Goal: Transaction & Acquisition: Purchase product/service

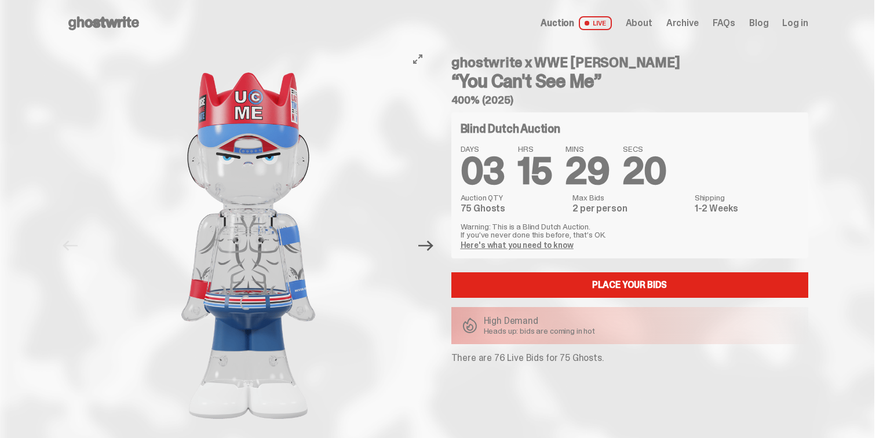
click at [431, 246] on icon "Next" at bounding box center [425, 245] width 15 height 10
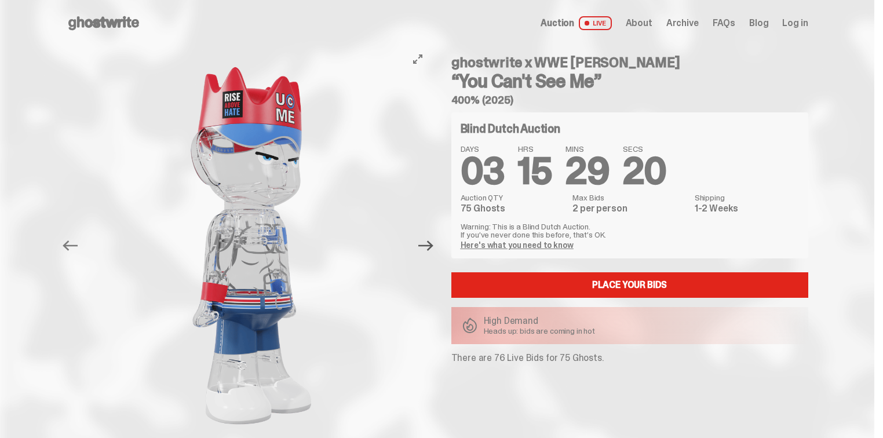
click at [431, 246] on icon "Next" at bounding box center [425, 245] width 15 height 10
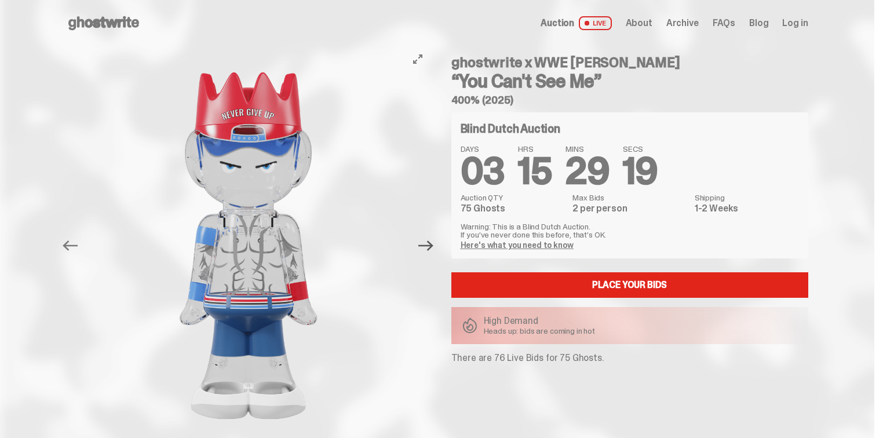
click at [431, 246] on icon "Next" at bounding box center [425, 245] width 15 height 10
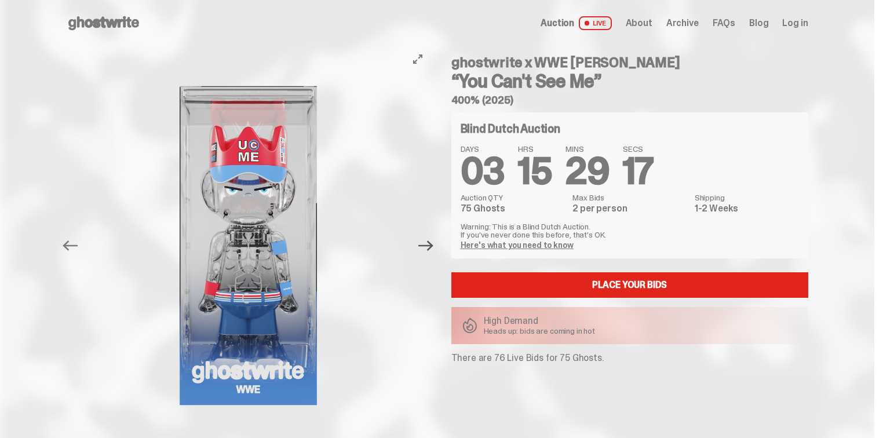
click at [431, 246] on icon "Next" at bounding box center [425, 245] width 15 height 10
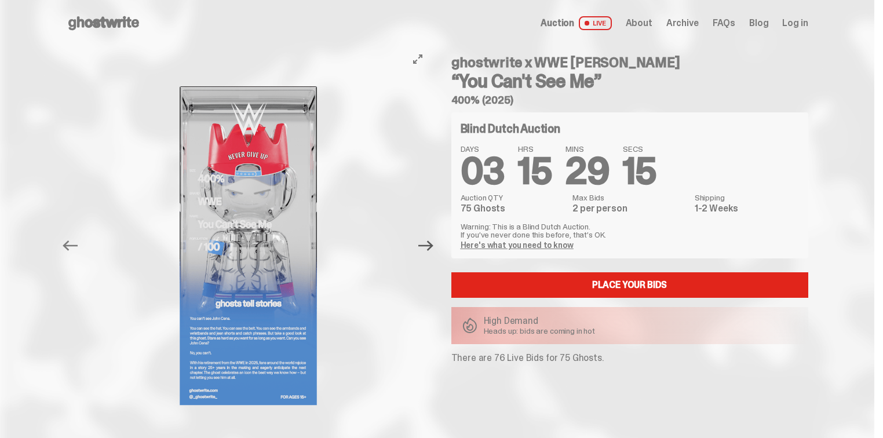
click at [431, 246] on icon "Next" at bounding box center [425, 245] width 15 height 10
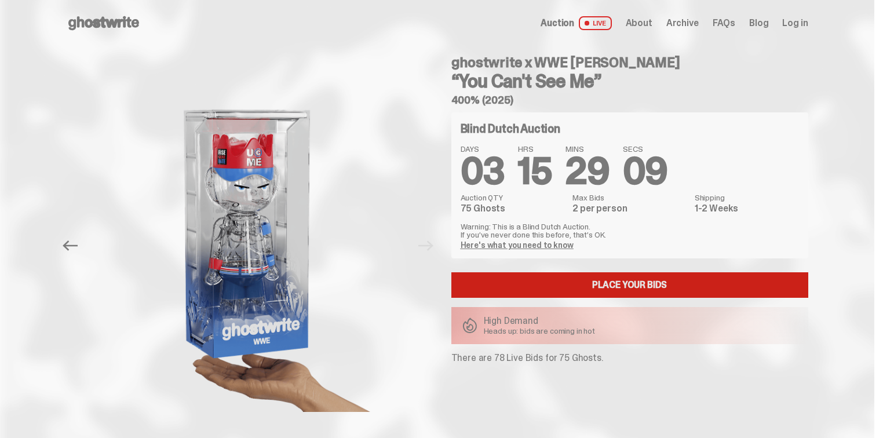
click at [613, 287] on link "Place your Bids" at bounding box center [629, 284] width 357 height 25
